Goal: Complete application form: Complete application form

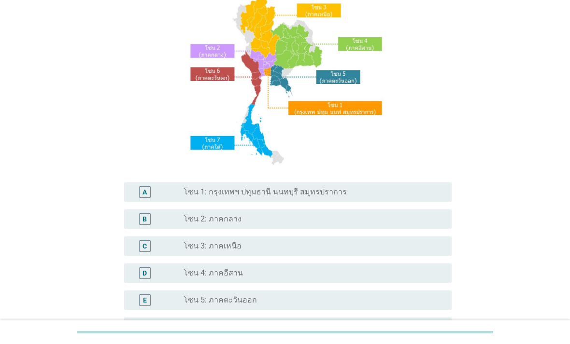
click at [318, 252] on div "radio_button_unchecked โซน 3: ภาคเหนือ" at bounding box center [313, 246] width 260 height 12
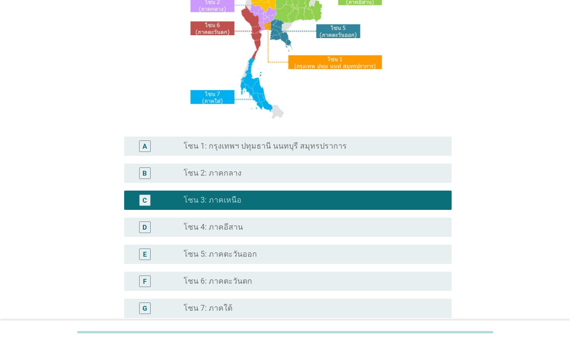
scroll to position [211, 0]
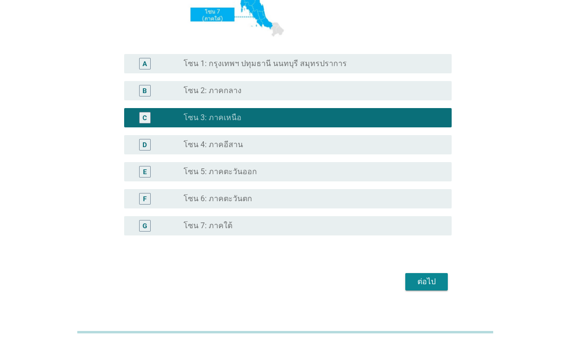
click at [432, 288] on div "ต่อไป" at bounding box center [426, 282] width 27 height 12
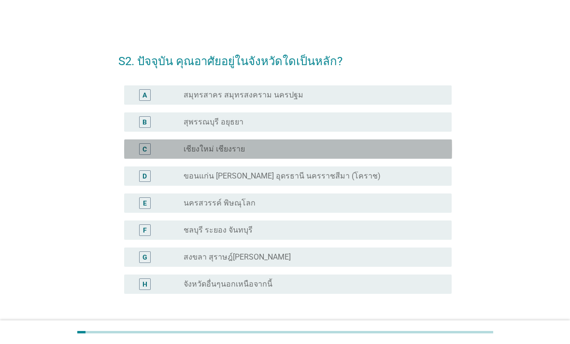
click at [325, 153] on div "radio_button_unchecked เชียงใหม่ เชียงราย" at bounding box center [309, 149] width 252 height 10
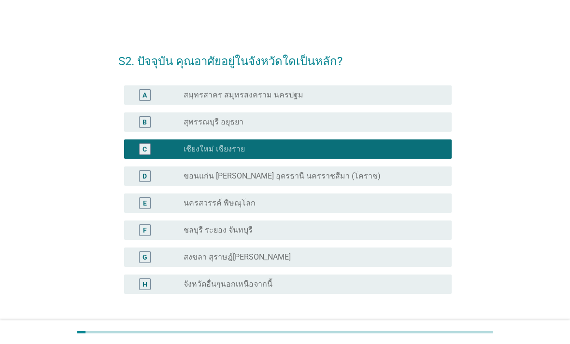
click at [428, 338] on div "ต่อไป" at bounding box center [426, 340] width 27 height 12
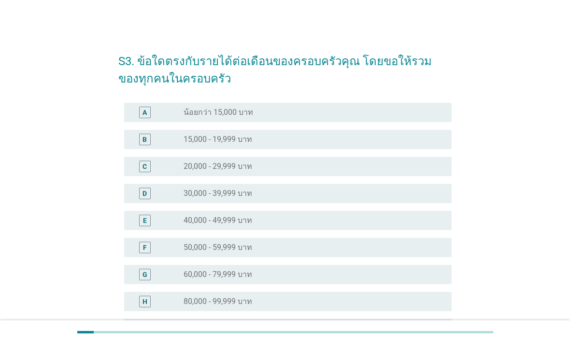
click at [353, 220] on div "radio_button_unchecked 40,000 - 49,999 บาท" at bounding box center [309, 221] width 252 height 10
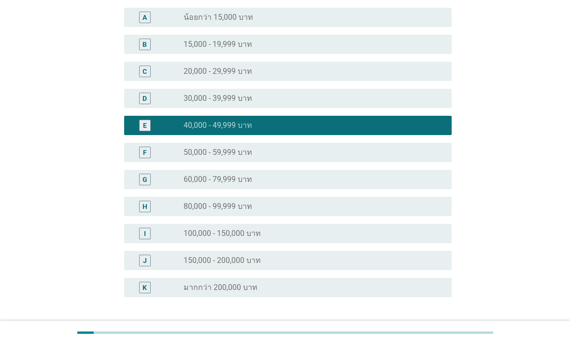
scroll to position [95, 0]
click at [421, 342] on div "ต่อไป" at bounding box center [426, 344] width 27 height 12
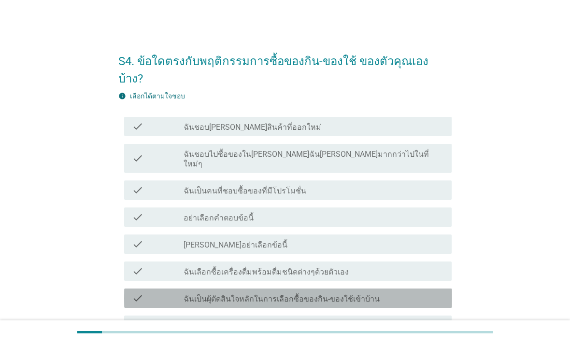
click at [331, 294] on label "ฉันเป็นผุ้ตัดสินใจหลักในการเลือกซื้อของกิน-ของใช้เข้าบ้าน" at bounding box center [281, 299] width 196 height 10
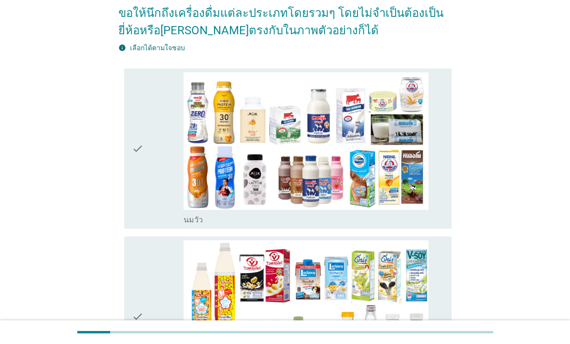
scroll to position [100, 0]
click at [444, 225] on div "check_box_outline_blank [PERSON_NAME]" at bounding box center [313, 219] width 260 height 12
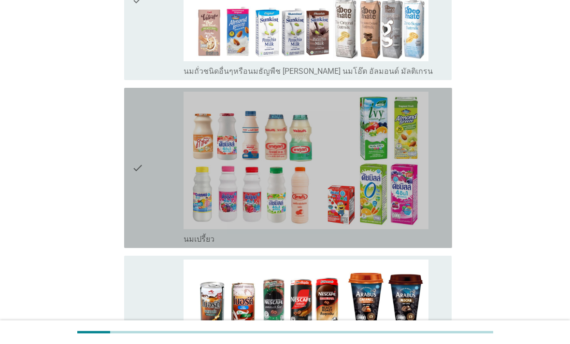
click at [410, 244] on div "check_box_outline_blank นมเปรี้ยว" at bounding box center [313, 239] width 260 height 12
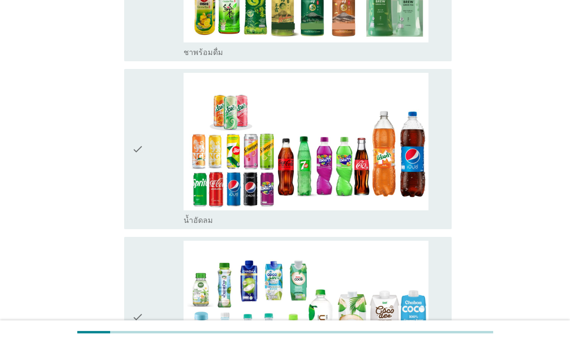
scroll to position [1108, 0]
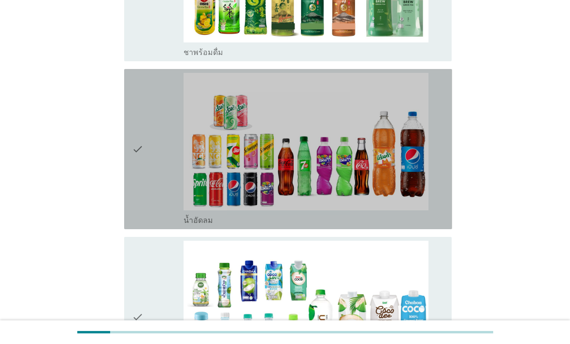
click at [409, 225] on div "check_box_outline_blank น้ำอัดลม" at bounding box center [313, 220] width 260 height 12
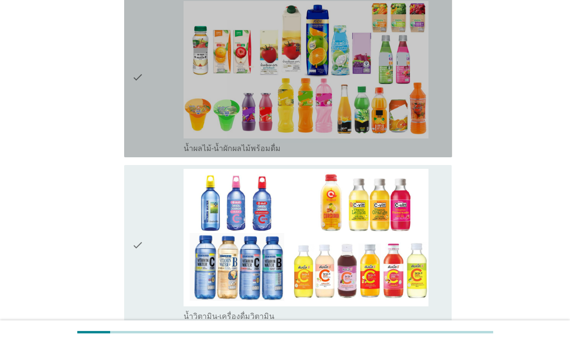
click at [430, 153] on div "check_box_outline_blank น้ำผลไม้-น้ำผักผลไม้พร้อมดื่ม" at bounding box center [313, 148] width 260 height 12
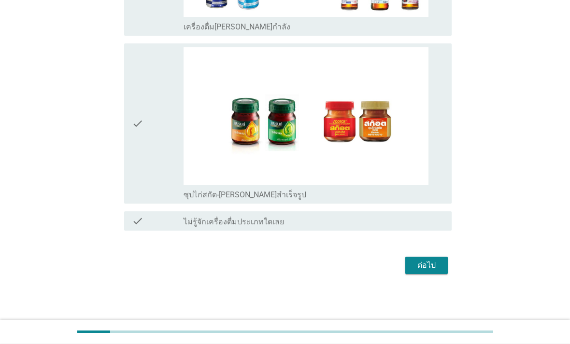
scroll to position [2399, 0]
click at [440, 272] on div "ต่อไป" at bounding box center [426, 266] width 27 height 12
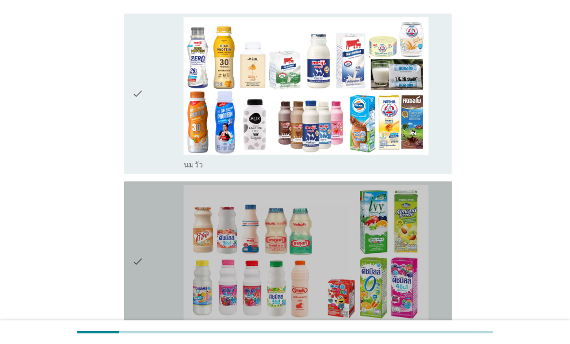
scroll to position [104, 0]
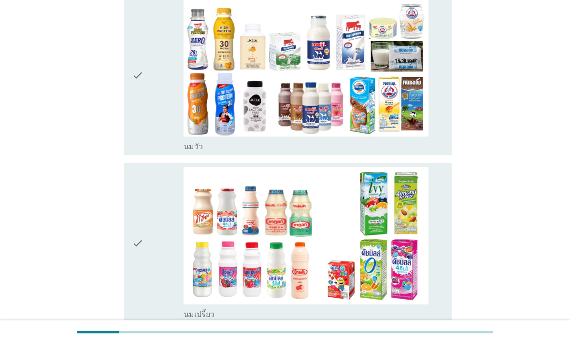
click at [160, 144] on div "check" at bounding box center [158, 75] width 52 height 153
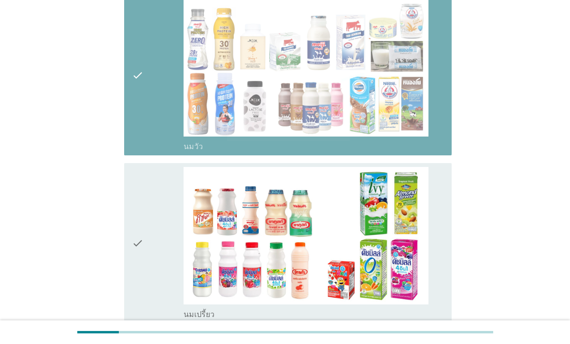
click at [165, 266] on div "check" at bounding box center [158, 243] width 52 height 153
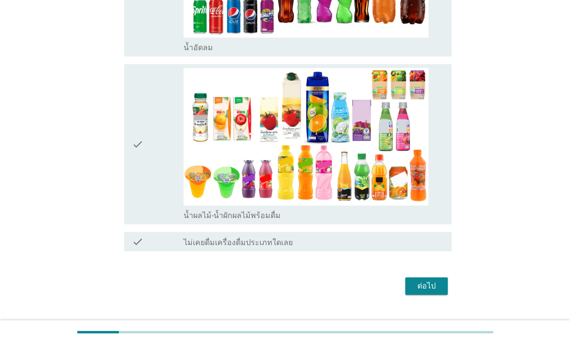
scroll to position [563, 0]
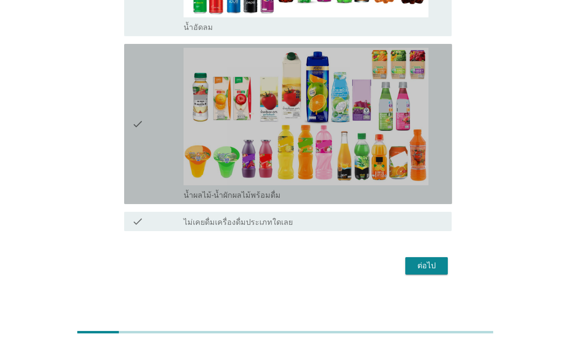
click at [162, 199] on div "check" at bounding box center [158, 124] width 52 height 153
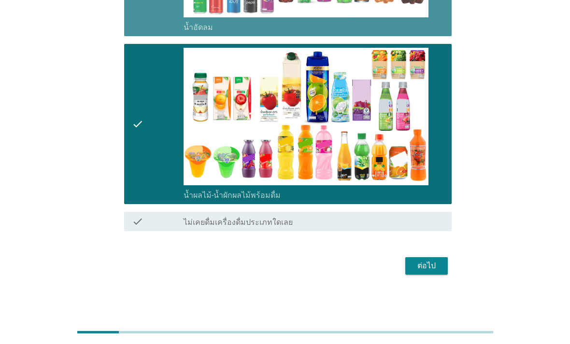
click at [425, 272] on div "ต่อไป" at bounding box center [426, 266] width 27 height 12
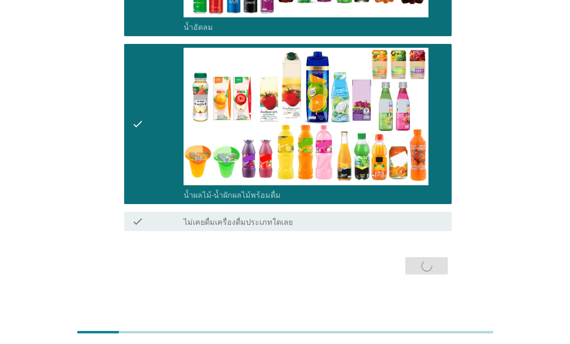
scroll to position [0, 0]
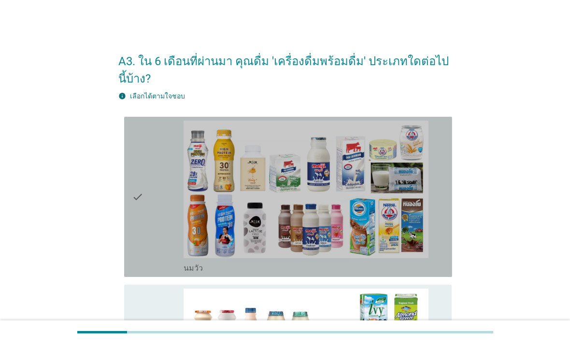
click at [152, 269] on div "check" at bounding box center [158, 197] width 52 height 153
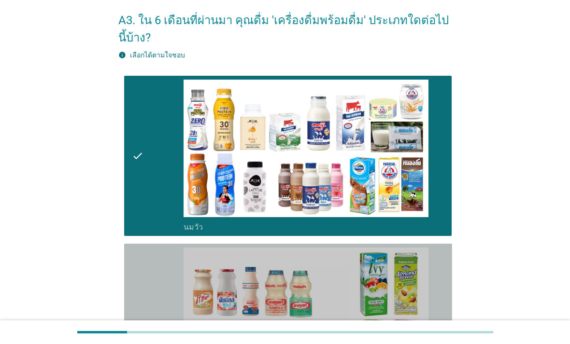
scroll to position [83, 0]
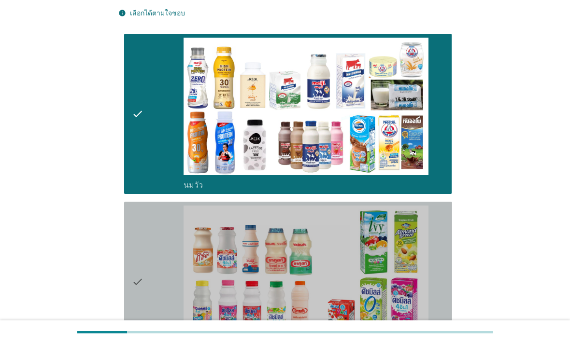
click at [154, 272] on div "check" at bounding box center [158, 282] width 52 height 153
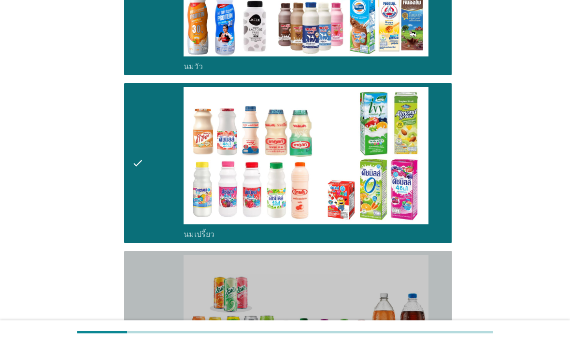
click at [159, 316] on div "check" at bounding box center [158, 331] width 52 height 153
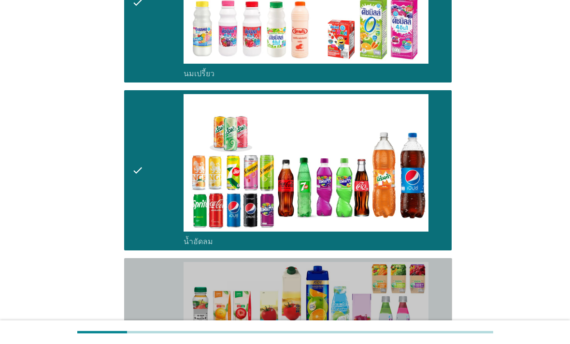
click at [166, 308] on div "check" at bounding box center [158, 338] width 52 height 153
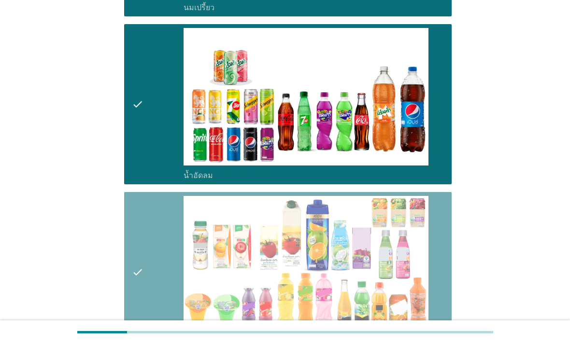
scroll to position [580, 0]
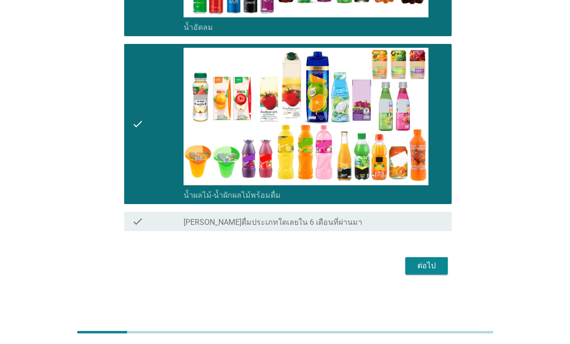
click at [426, 275] on button "ต่อไป" at bounding box center [426, 265] width 42 height 17
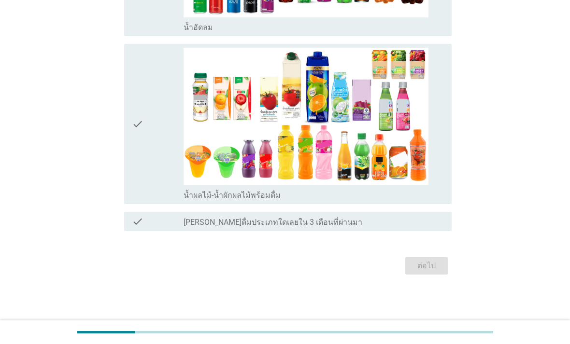
scroll to position [0, 0]
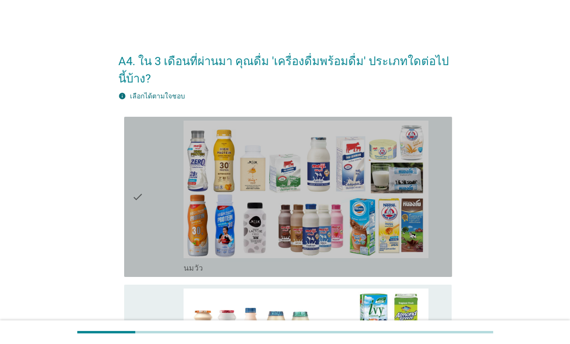
click at [153, 253] on div "check" at bounding box center [158, 197] width 52 height 153
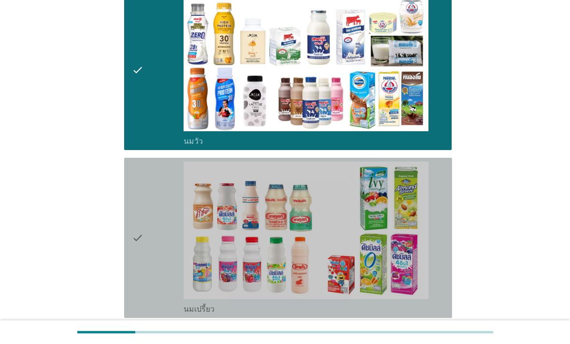
click at [155, 227] on div "check" at bounding box center [158, 238] width 52 height 153
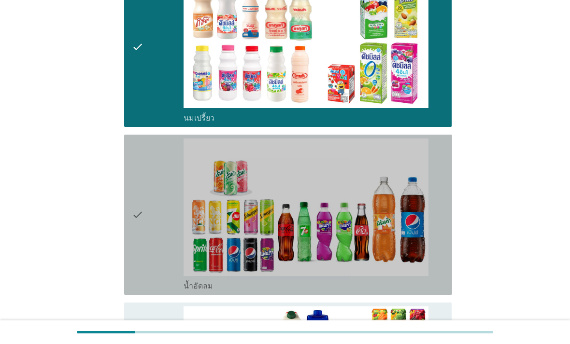
click at [157, 248] on div "check" at bounding box center [158, 215] width 52 height 153
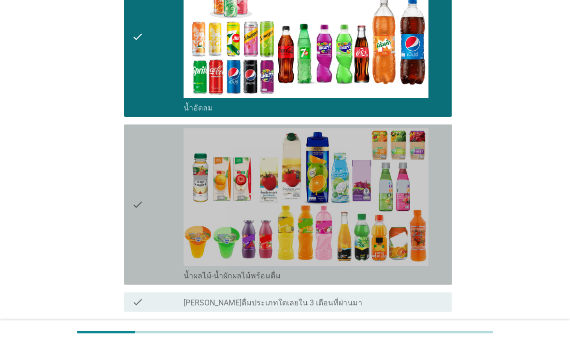
click at [158, 275] on div "check" at bounding box center [158, 204] width 52 height 153
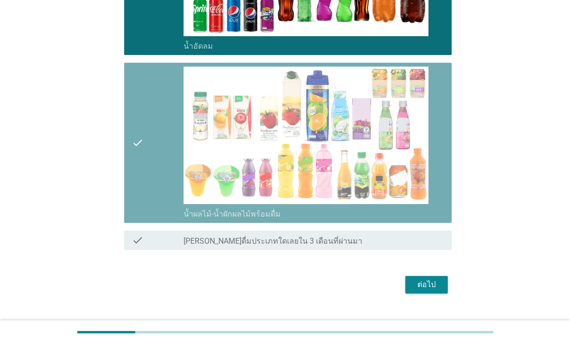
scroll to position [580, 0]
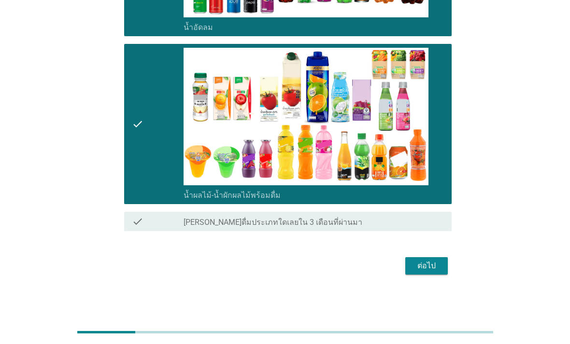
click at [433, 272] on div "ต่อไป" at bounding box center [426, 266] width 27 height 12
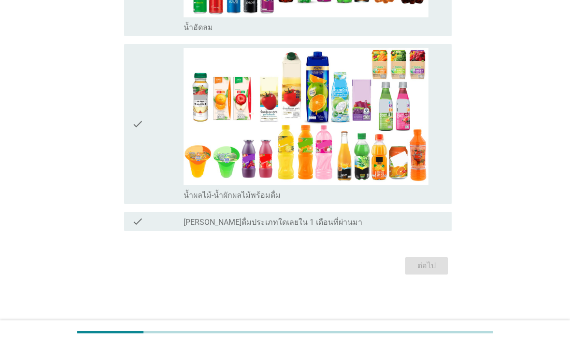
scroll to position [0, 0]
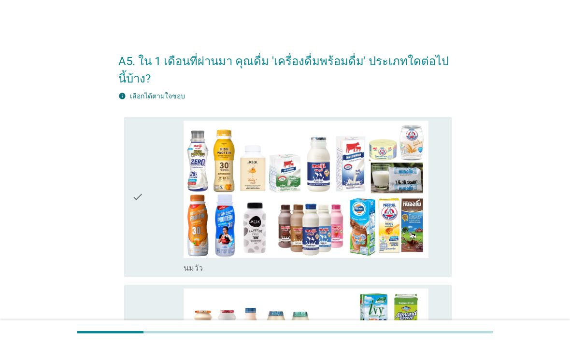
click at [143, 273] on icon "check" at bounding box center [138, 197] width 12 height 153
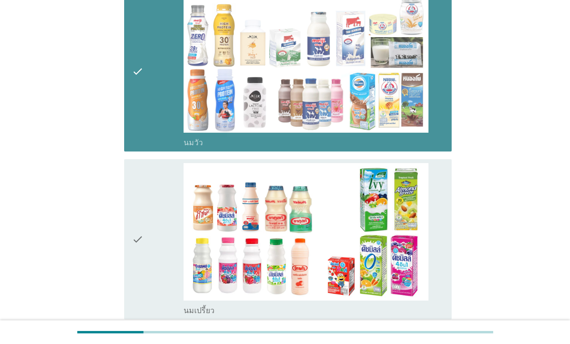
click at [160, 138] on div "check" at bounding box center [158, 71] width 52 height 153
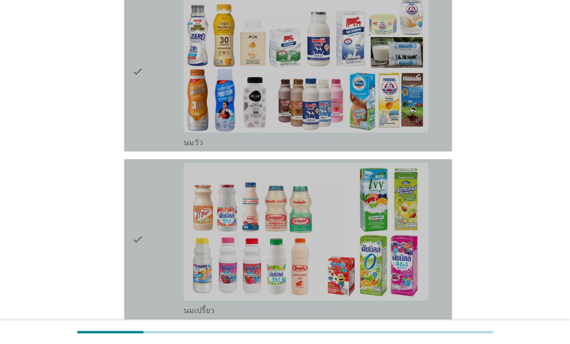
click at [154, 222] on div "check" at bounding box center [158, 239] width 52 height 153
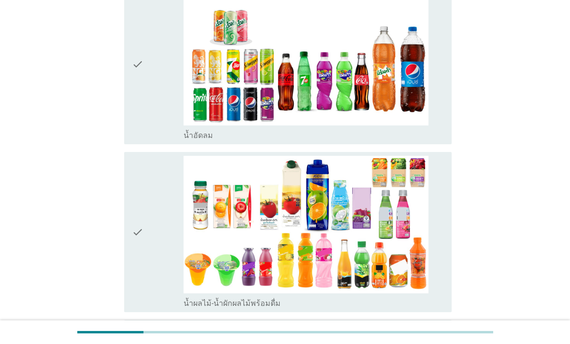
scroll to position [580, 0]
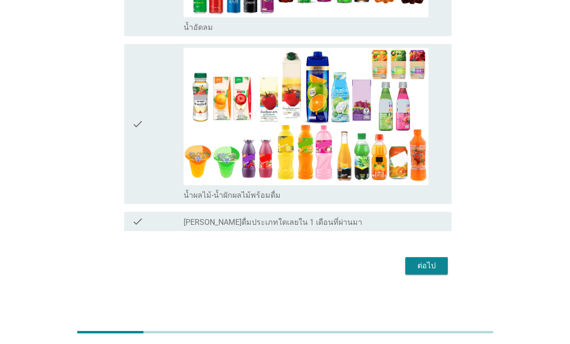
click at [434, 272] on div "ต่อไป" at bounding box center [426, 266] width 27 height 12
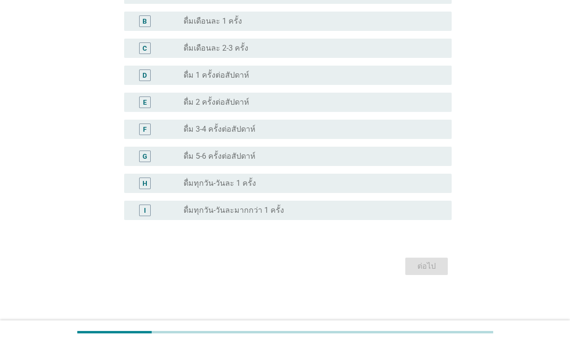
scroll to position [0, 0]
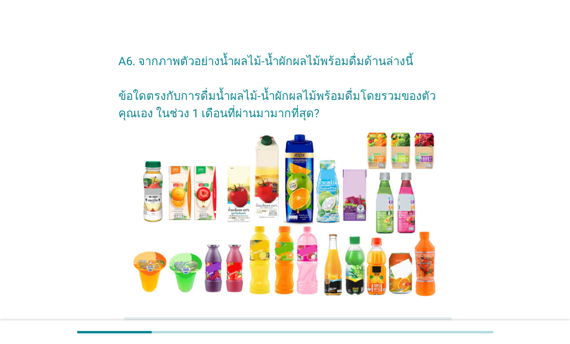
click at [397, 332] on div "radio_button_unchecked [PERSON_NAME]ดื่มเลย" at bounding box center [309, 327] width 252 height 10
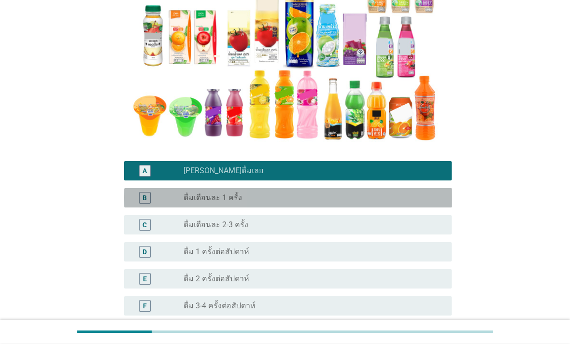
scroll to position [156, 0]
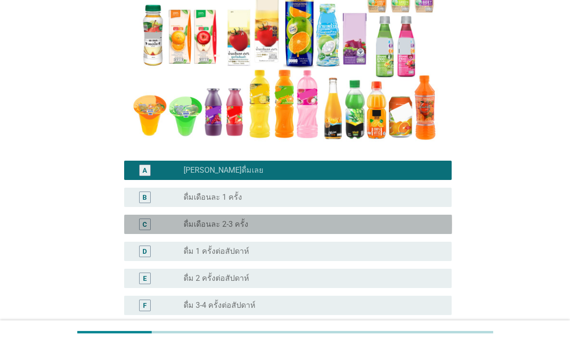
click at [345, 229] on div "radio_button_unchecked ดื่มเดือนละ 2-3 ครั้ง" at bounding box center [309, 225] width 252 height 10
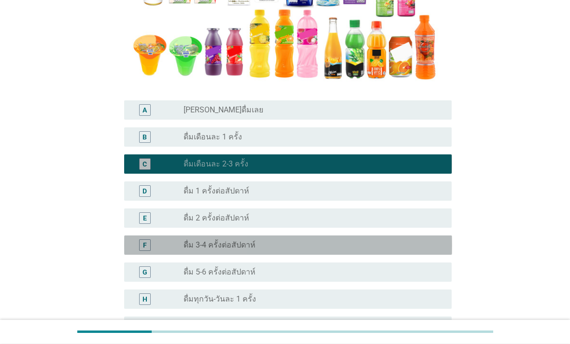
scroll to position [317, 0]
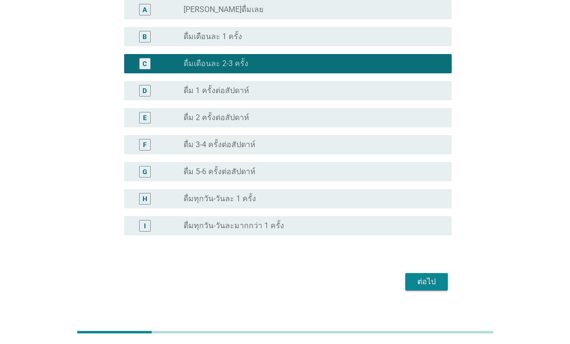
click at [439, 288] on div "ต่อไป" at bounding box center [426, 282] width 27 height 12
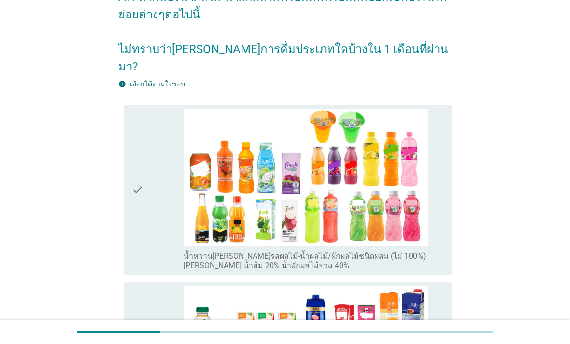
scroll to position [64, 0]
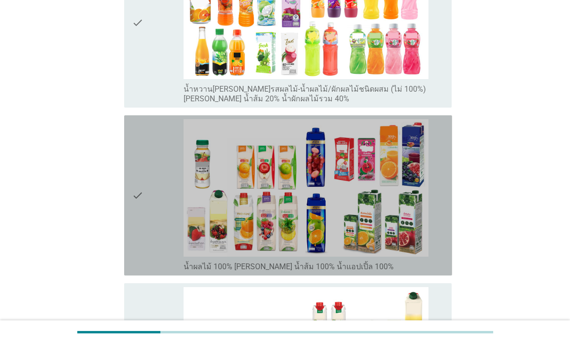
click at [152, 237] on div "check" at bounding box center [158, 195] width 52 height 153
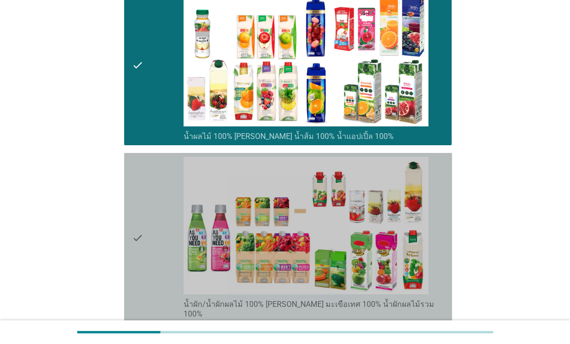
scroll to position [362, 0]
click at [162, 241] on div "check" at bounding box center [158, 238] width 52 height 162
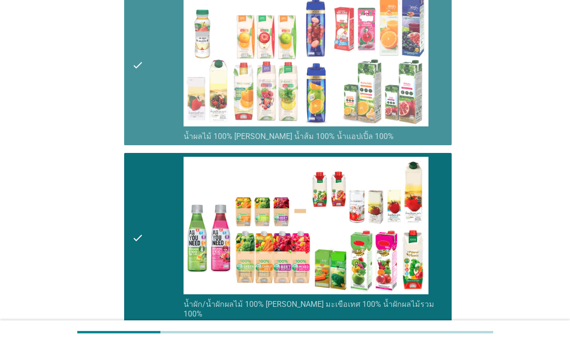
click at [166, 120] on div "check" at bounding box center [158, 65] width 52 height 153
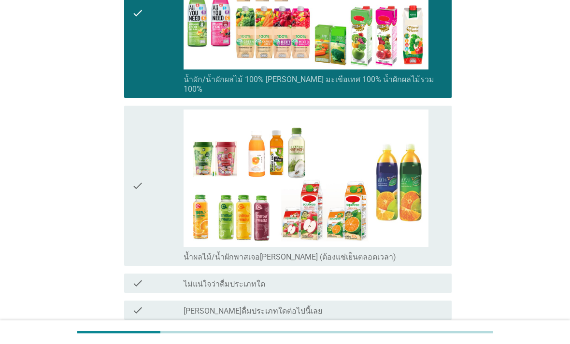
scroll to position [652, 0]
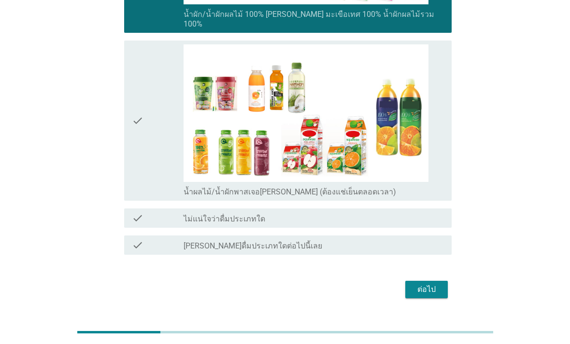
click at [436, 295] on div "ต่อไป" at bounding box center [426, 290] width 27 height 12
